Goal: Information Seeking & Learning: Stay updated

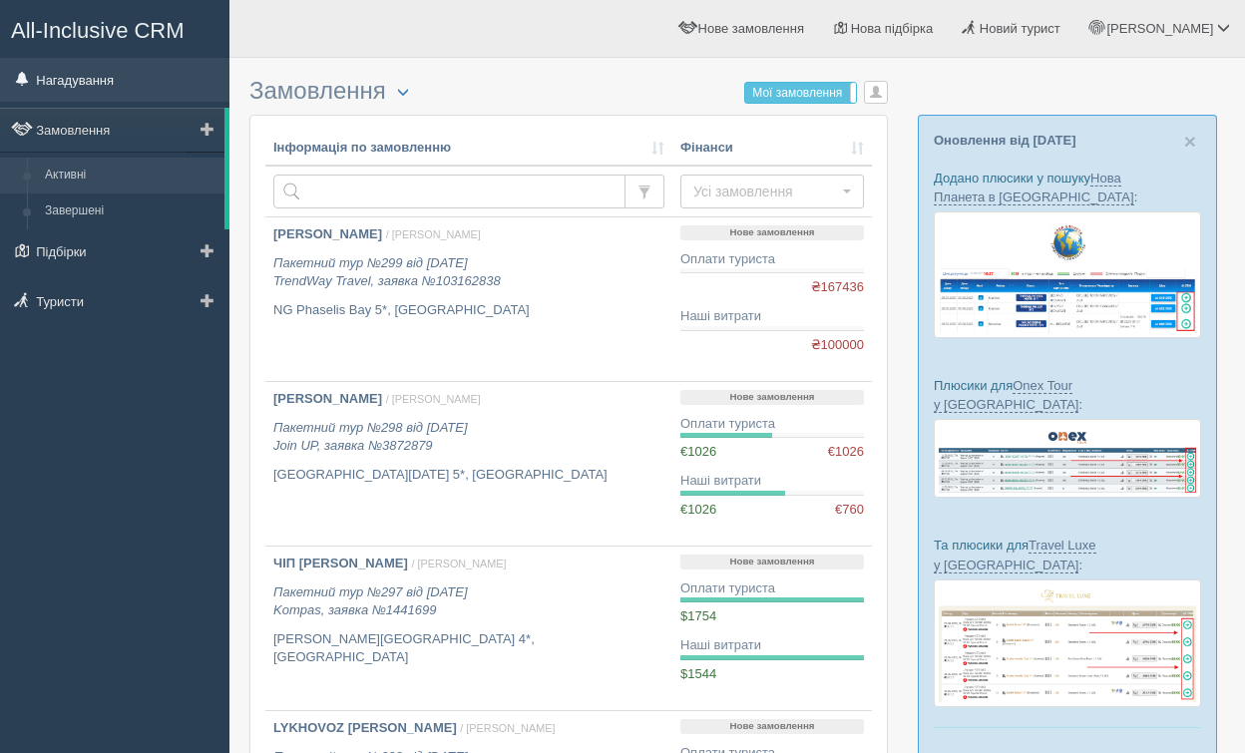
click at [123, 70] on link "Нагадування" at bounding box center [114, 80] width 229 height 44
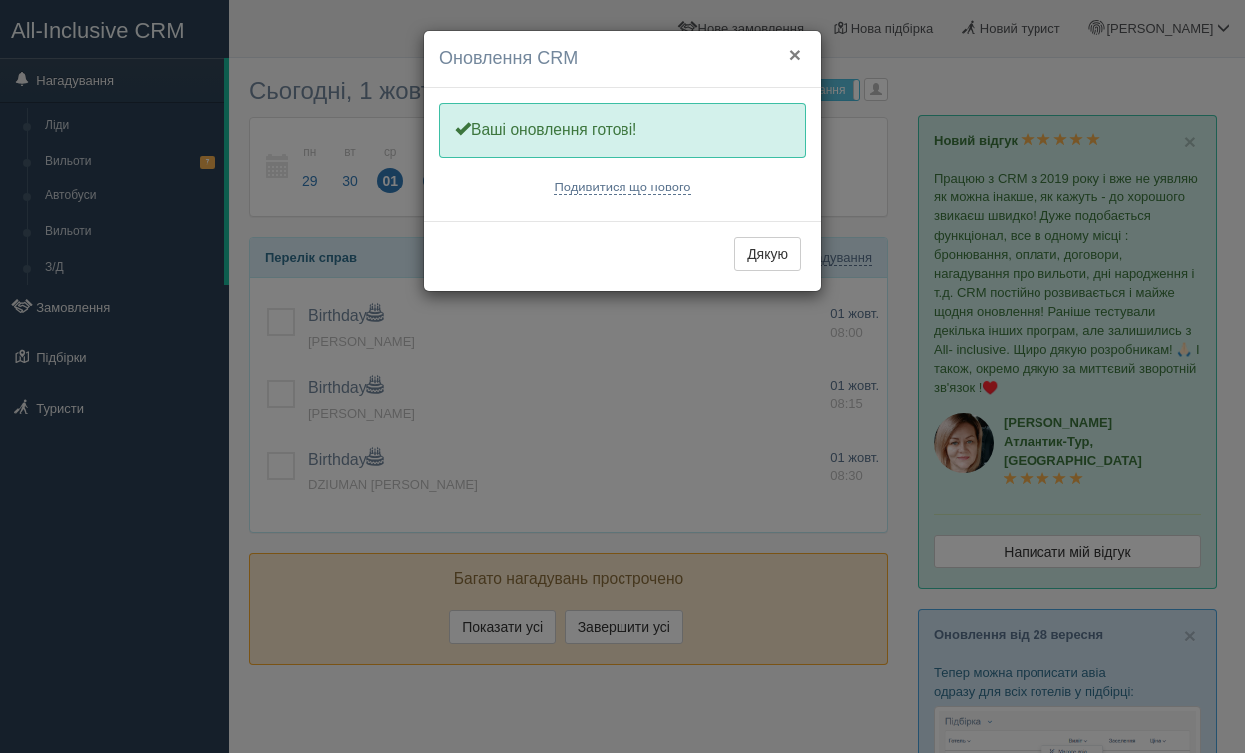
click at [797, 65] on button "×" at bounding box center [795, 54] width 12 height 21
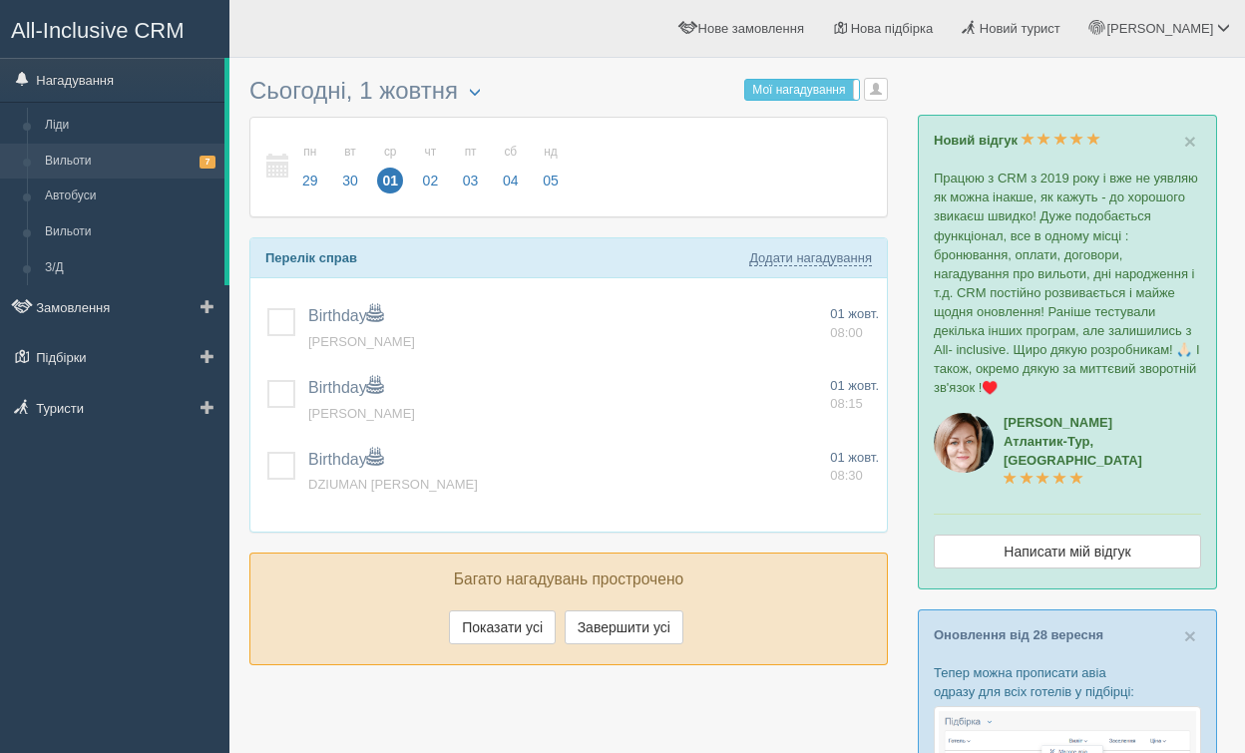
click at [139, 163] on link "Вильоти 7" at bounding box center [130, 162] width 189 height 36
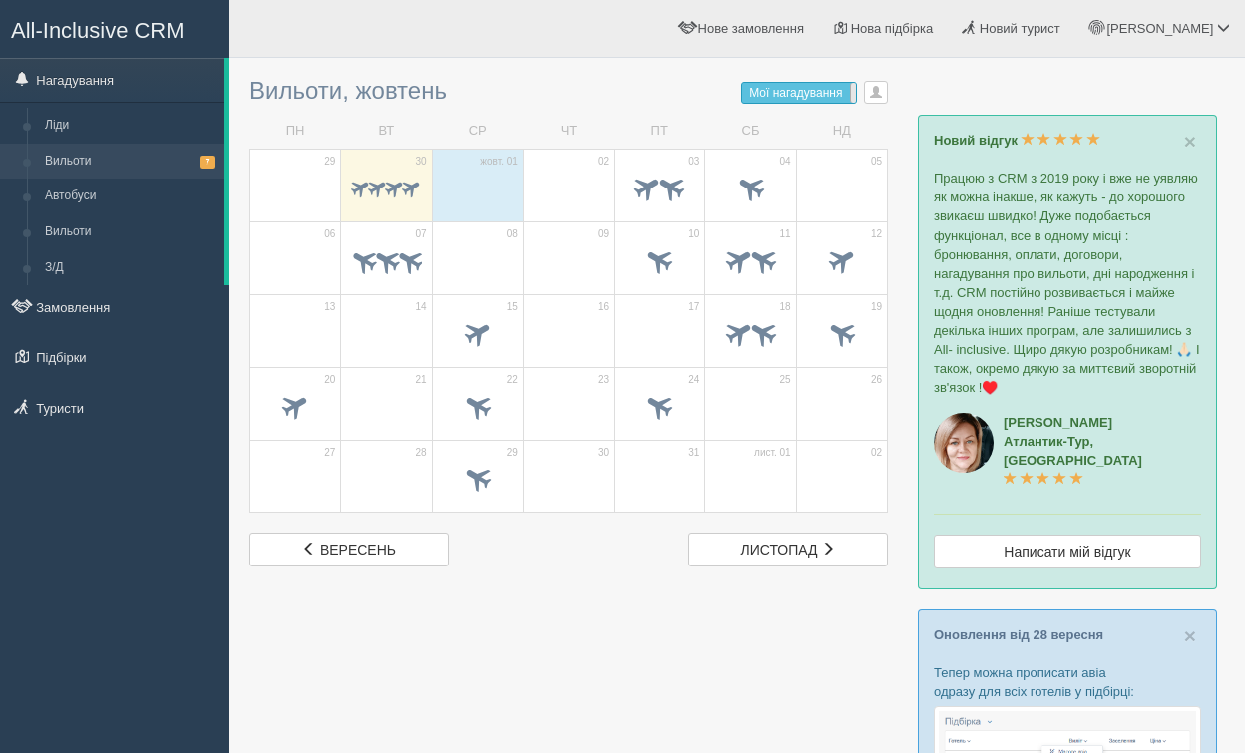
click at [853, 93] on span at bounding box center [856, 93] width 12 height 20
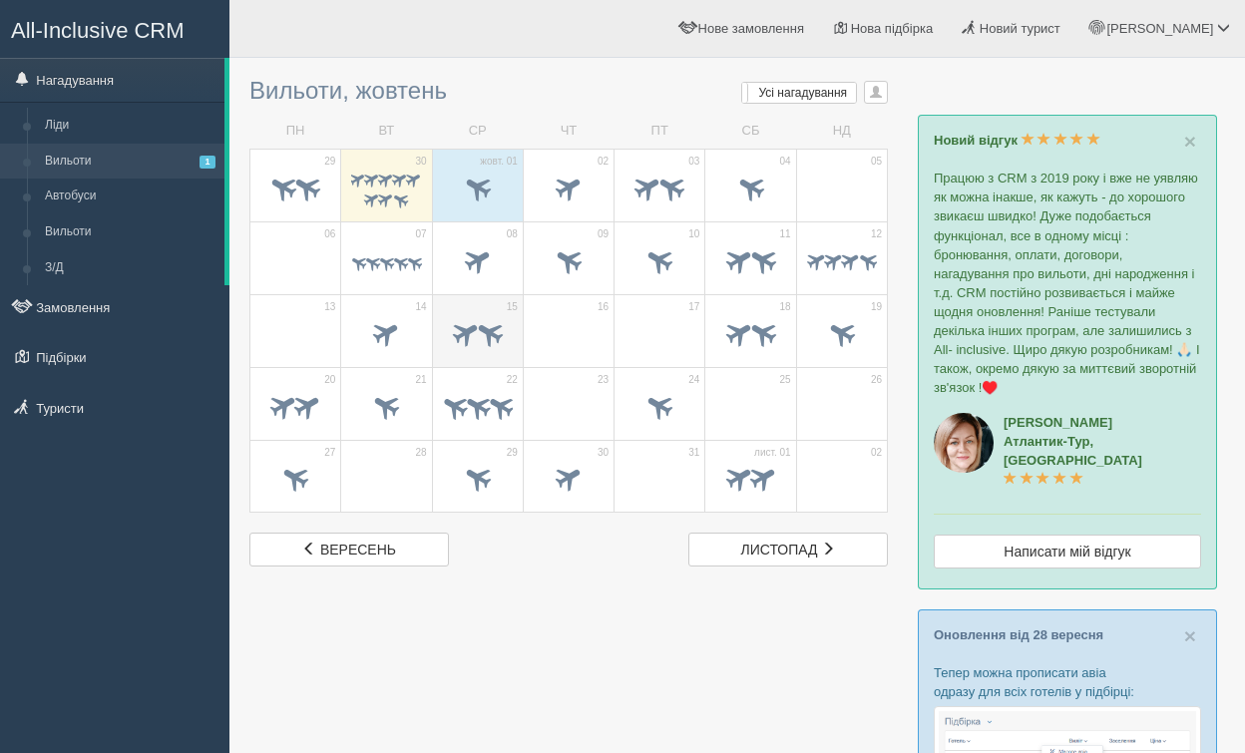
click at [494, 346] on span at bounding box center [489, 332] width 33 height 33
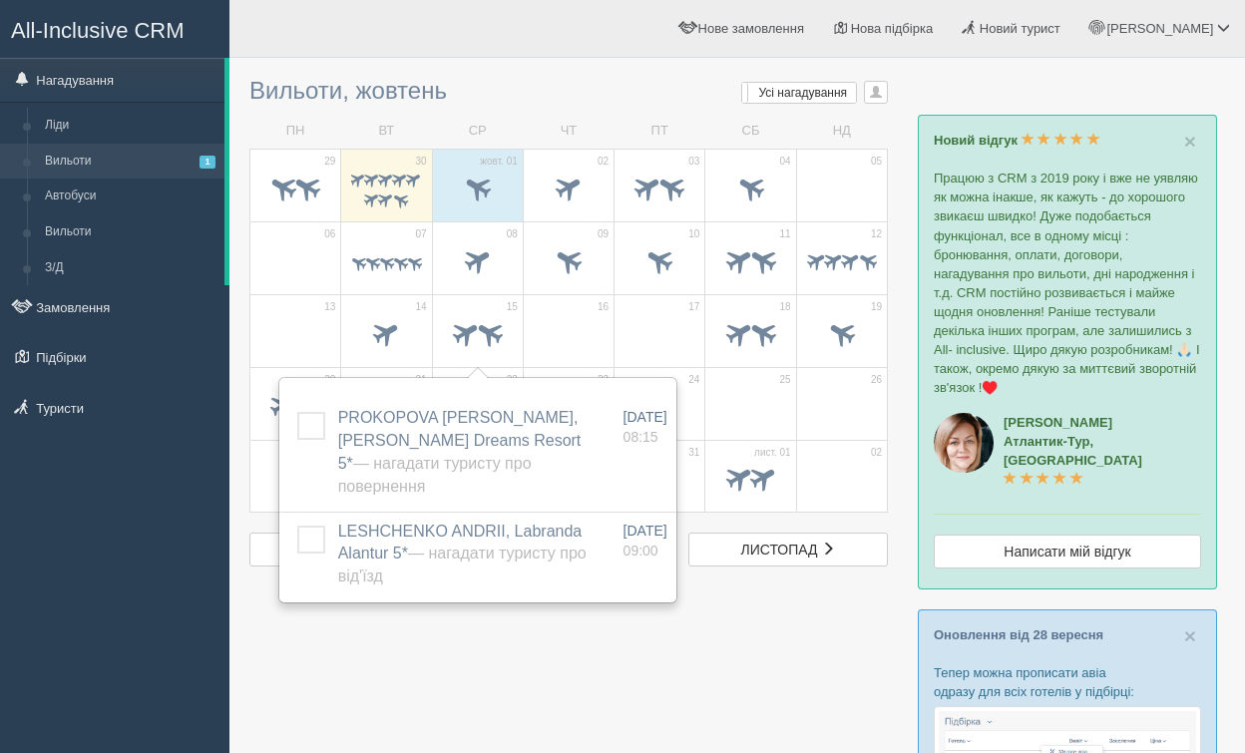
click at [648, 659] on div at bounding box center [737, 650] width 976 height 1165
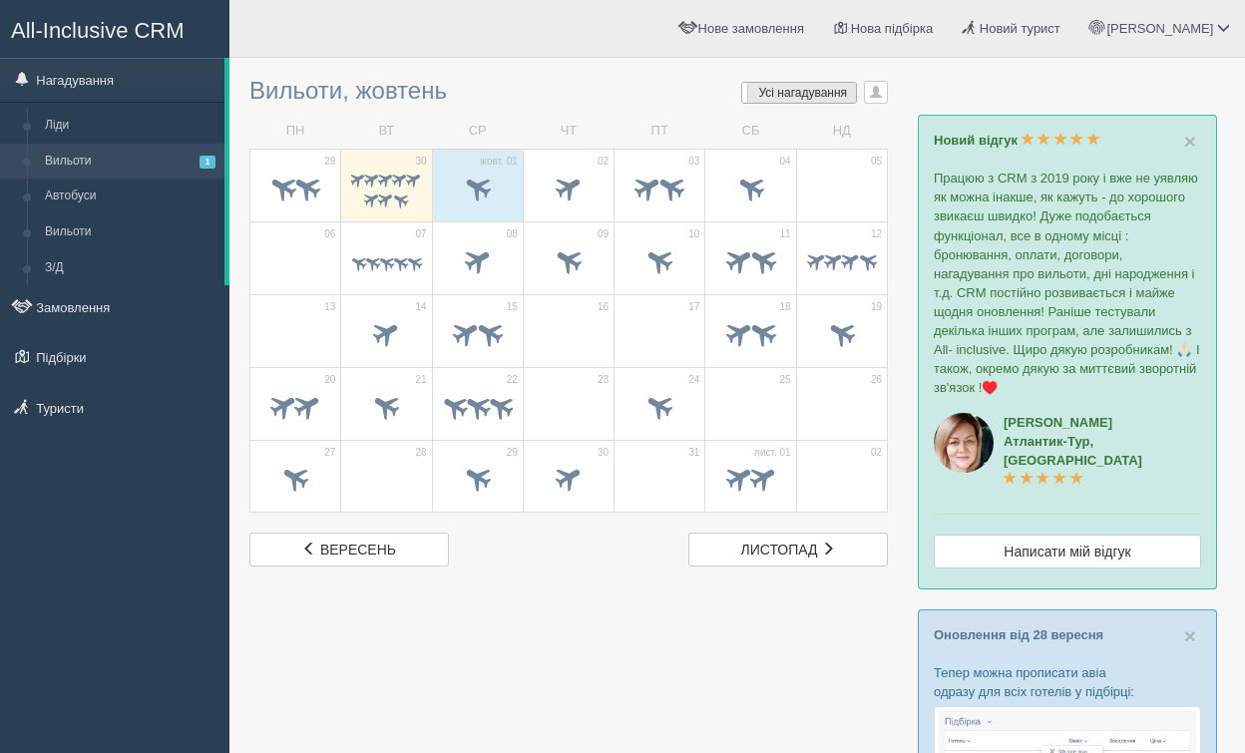
click at [814, 84] on label "Усі нагадування Усі" at bounding box center [799, 93] width 114 height 20
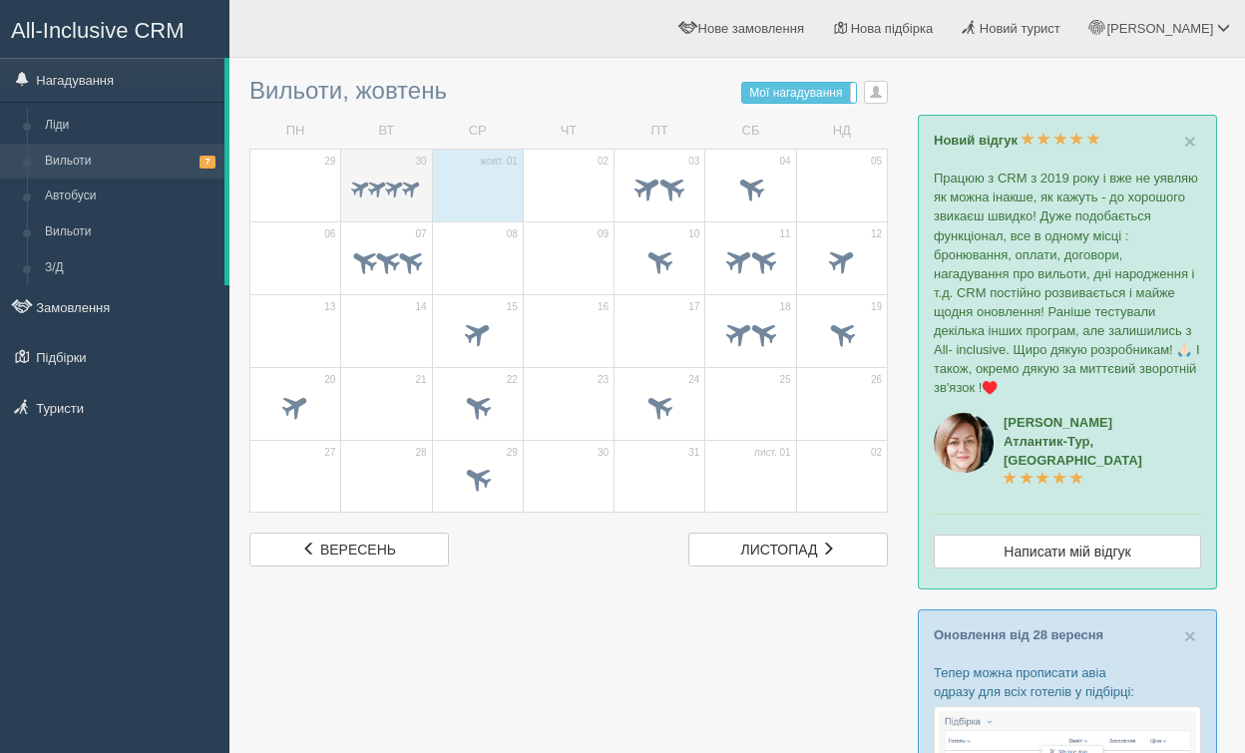
click at [413, 194] on span at bounding box center [411, 188] width 23 height 23
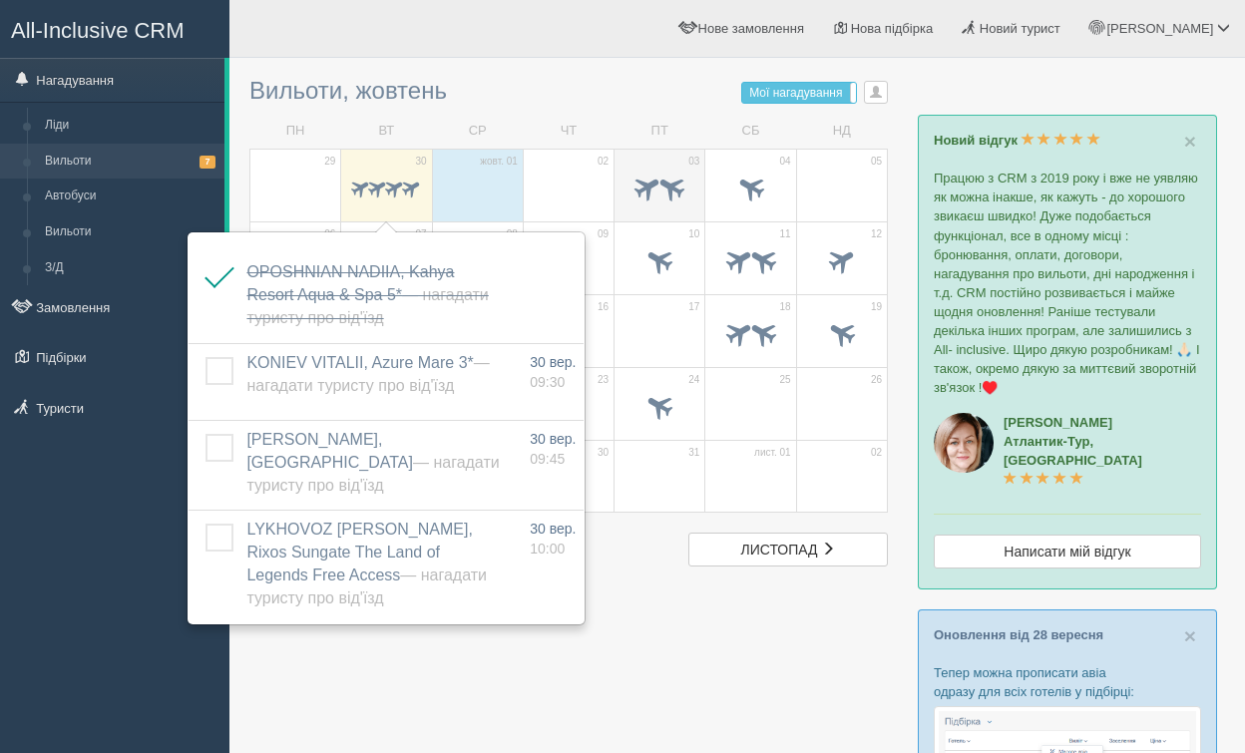
click at [660, 187] on span at bounding box center [671, 187] width 33 height 33
